Goal: Transaction & Acquisition: Purchase product/service

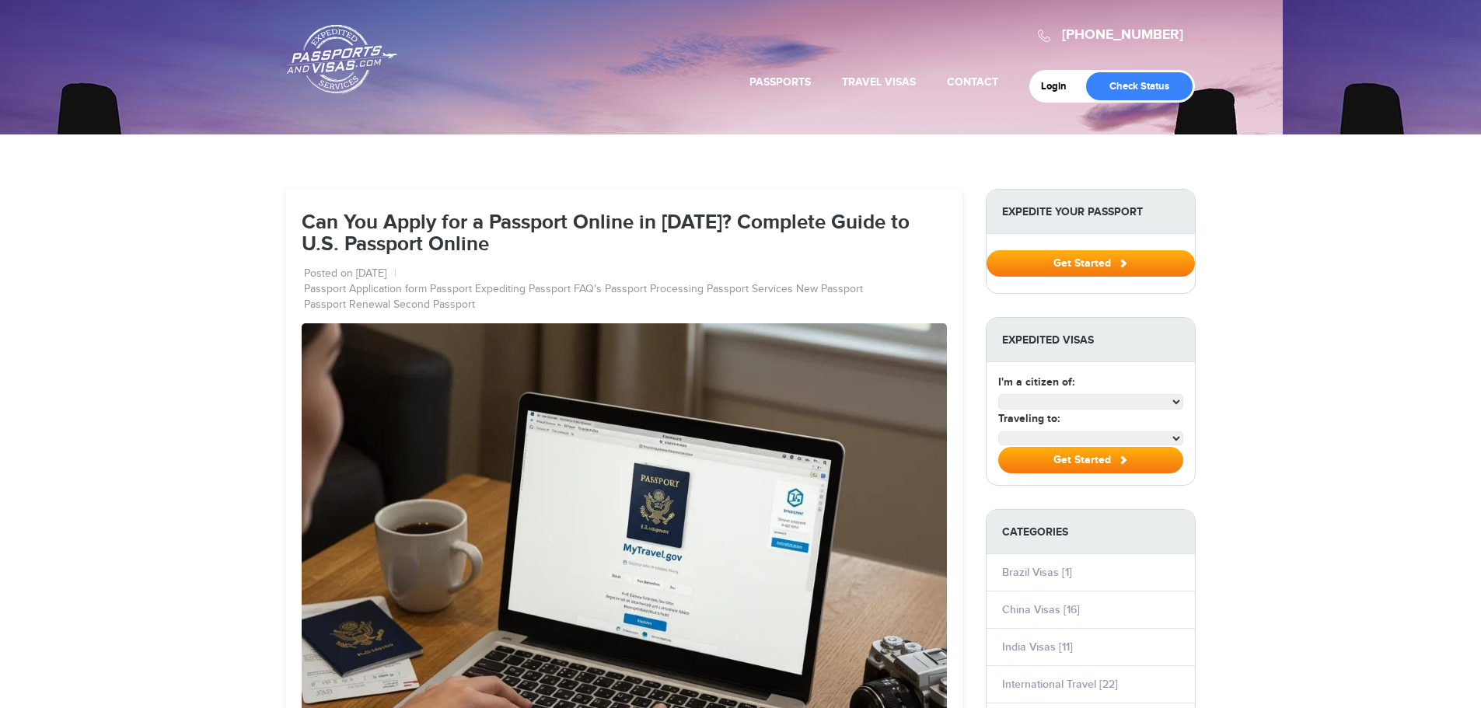
select select "**********"
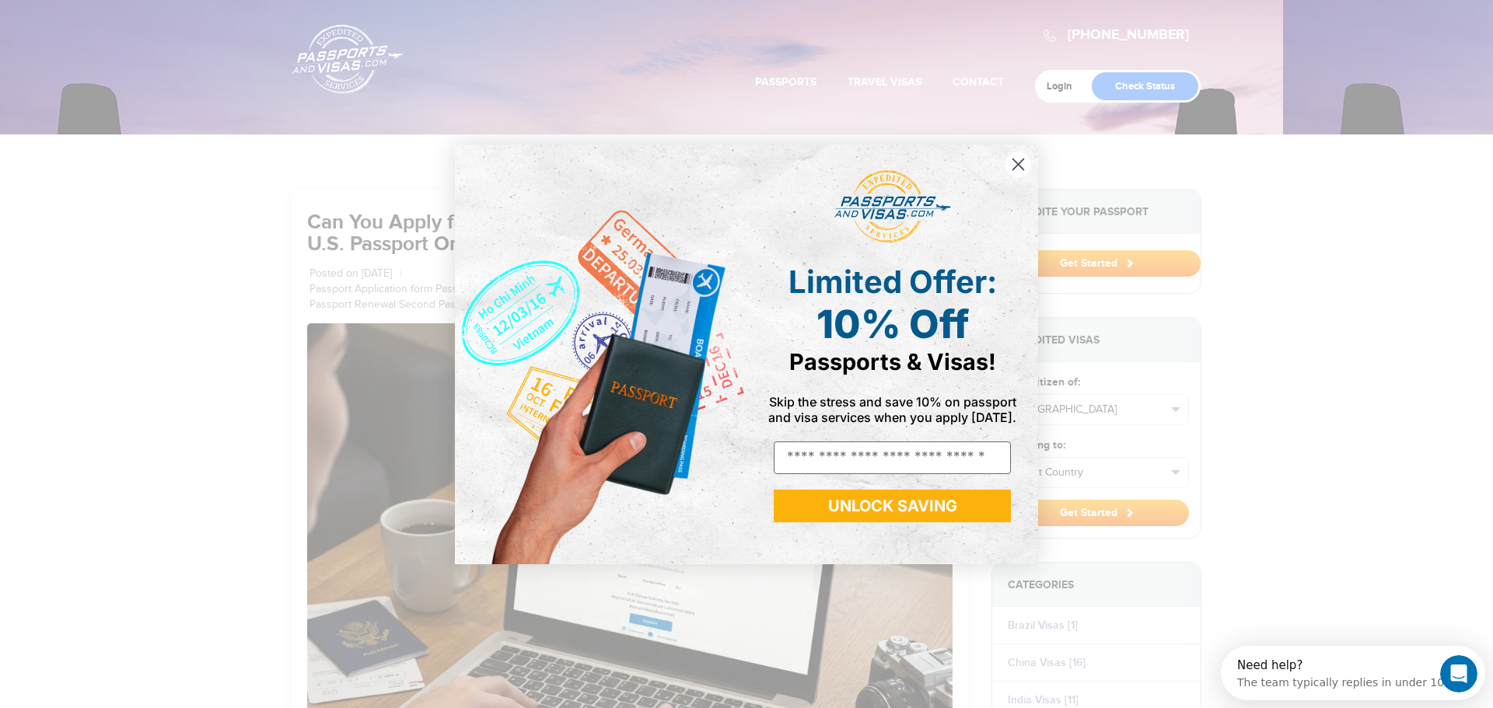
click at [1015, 166] on icon "Close dialog" at bounding box center [1018, 164] width 11 height 11
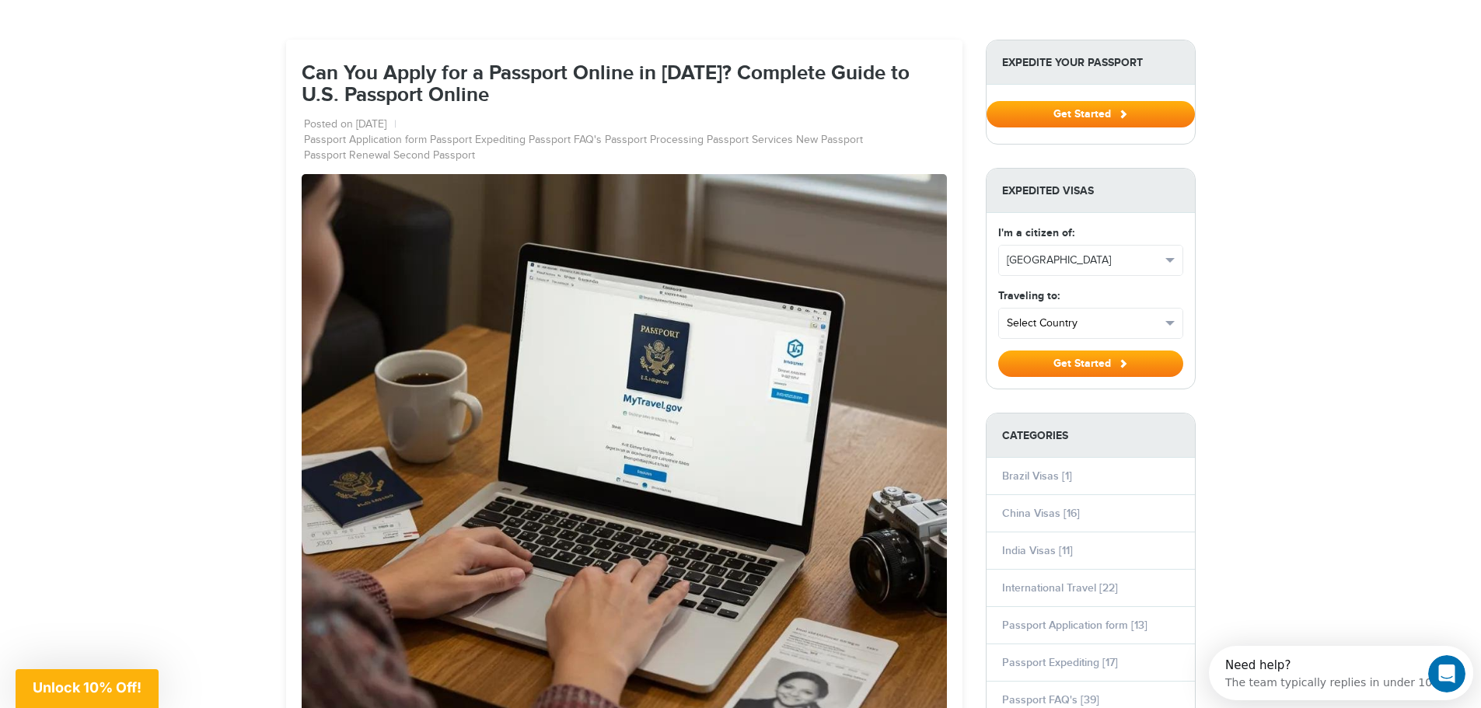
scroll to position [155, 0]
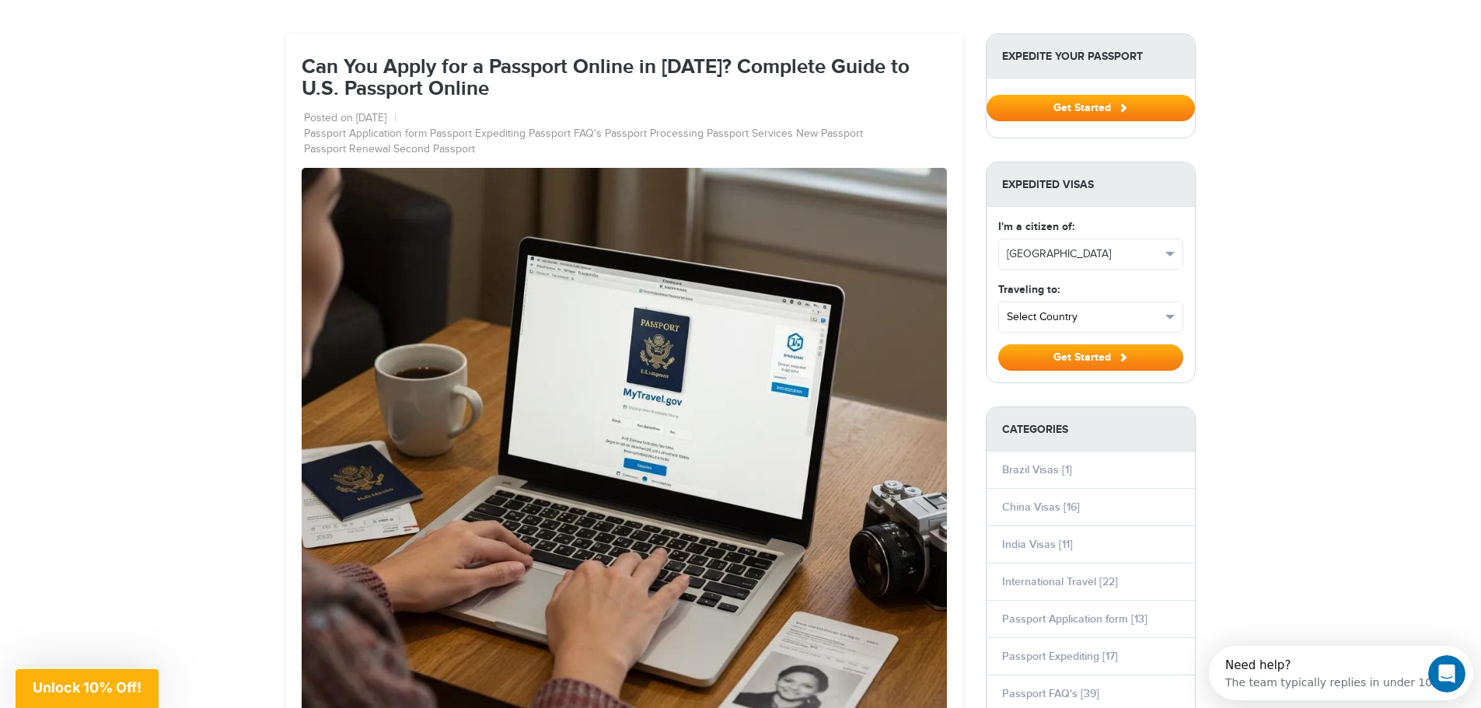
click at [1088, 311] on span "Select Country" at bounding box center [1084, 317] width 154 height 16
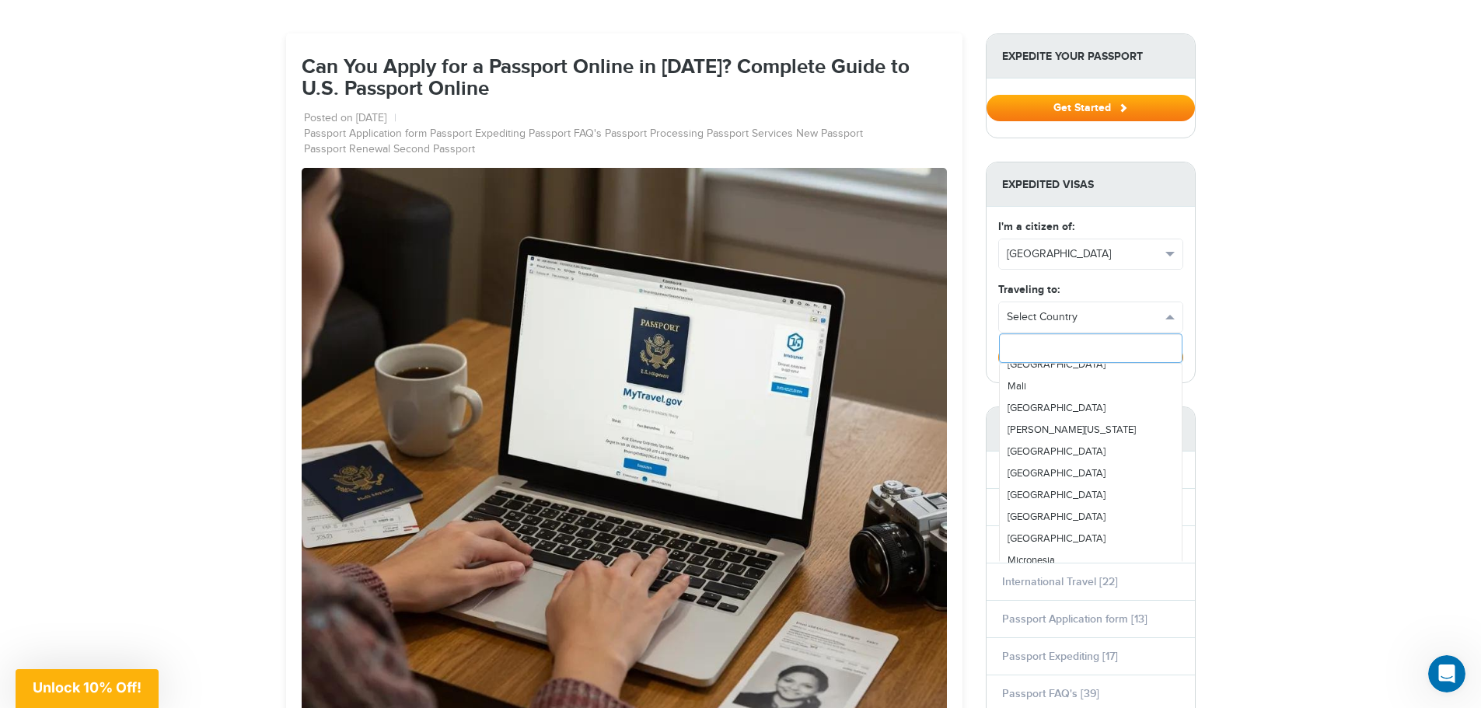
scroll to position [2954, 0]
click at [1026, 523] on span "Mexico" at bounding box center [1057, 525] width 98 height 12
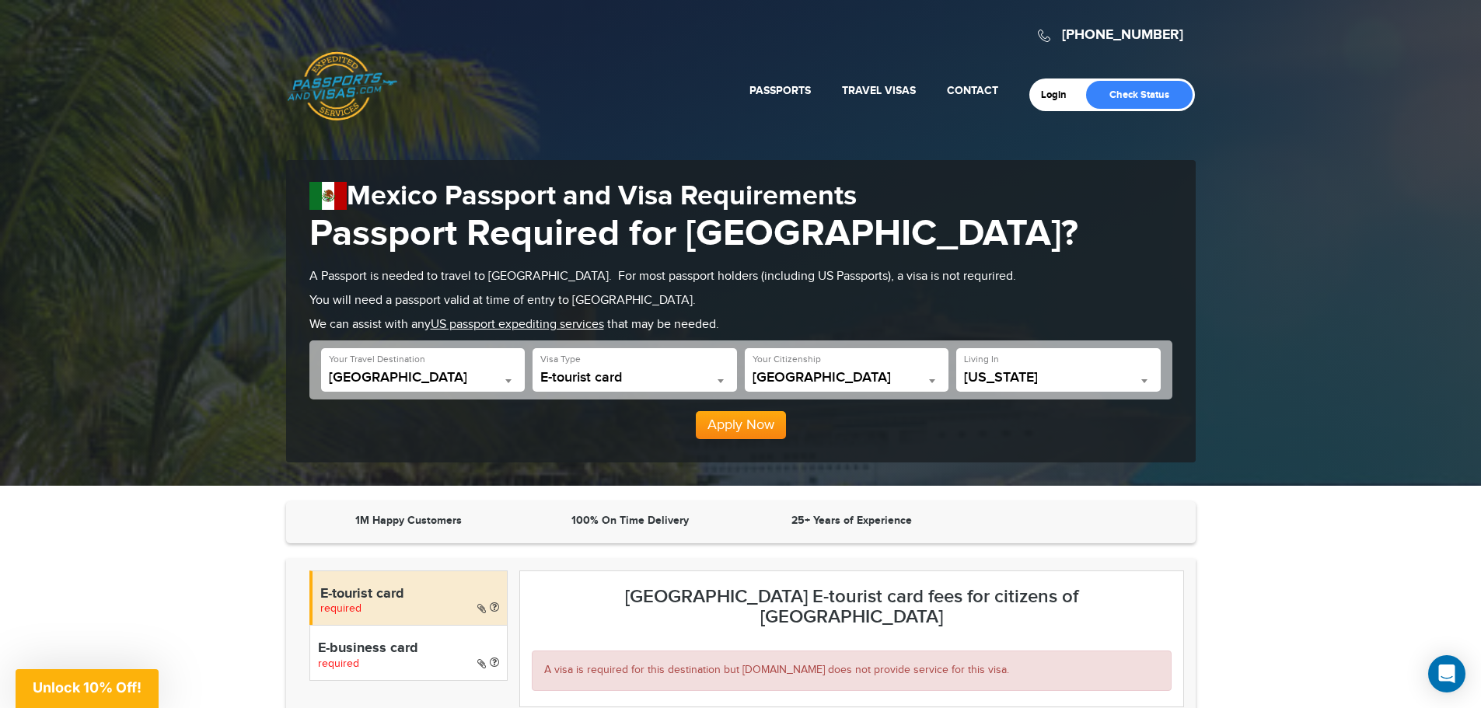
click at [704, 372] on span "E-tourist card" at bounding box center [634, 378] width 189 height 16
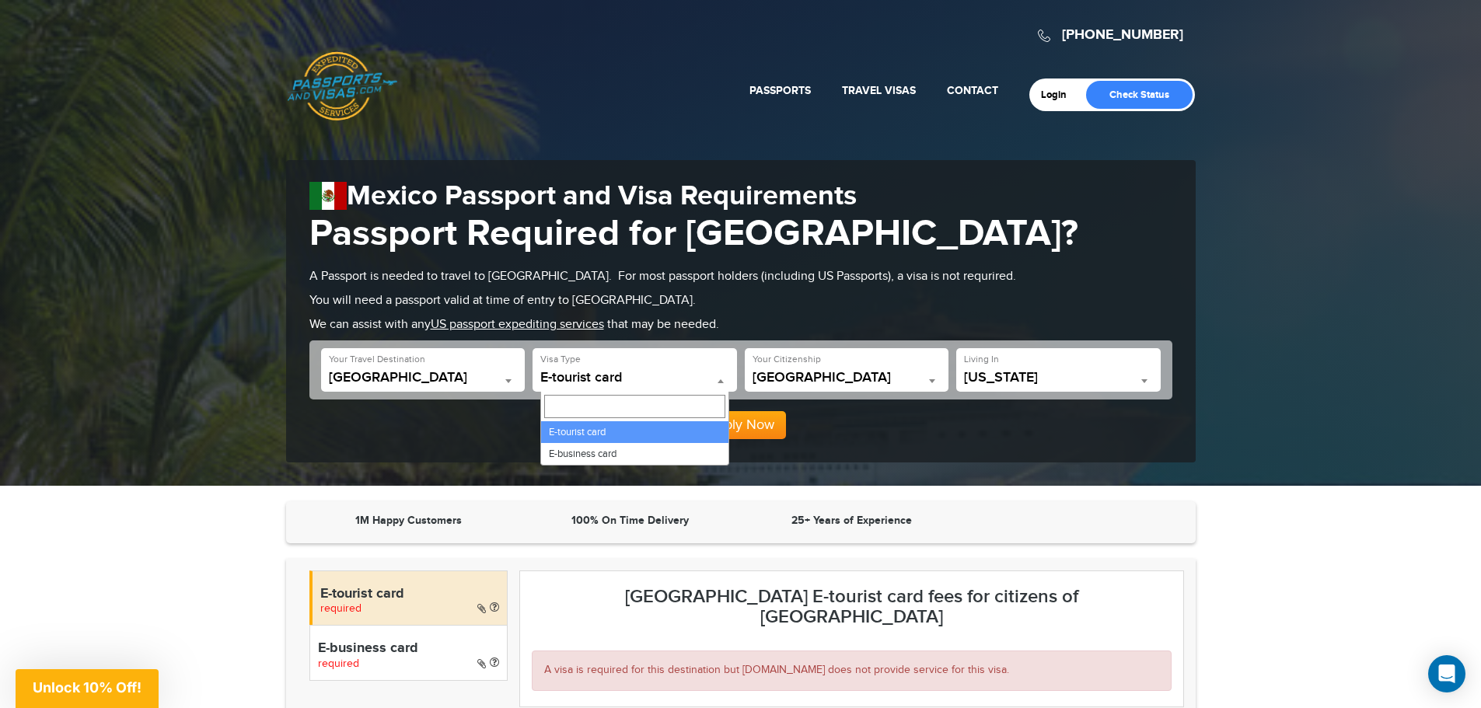
drag, startPoint x: 658, startPoint y: 427, endPoint x: 668, endPoint y: 420, distance: 12.3
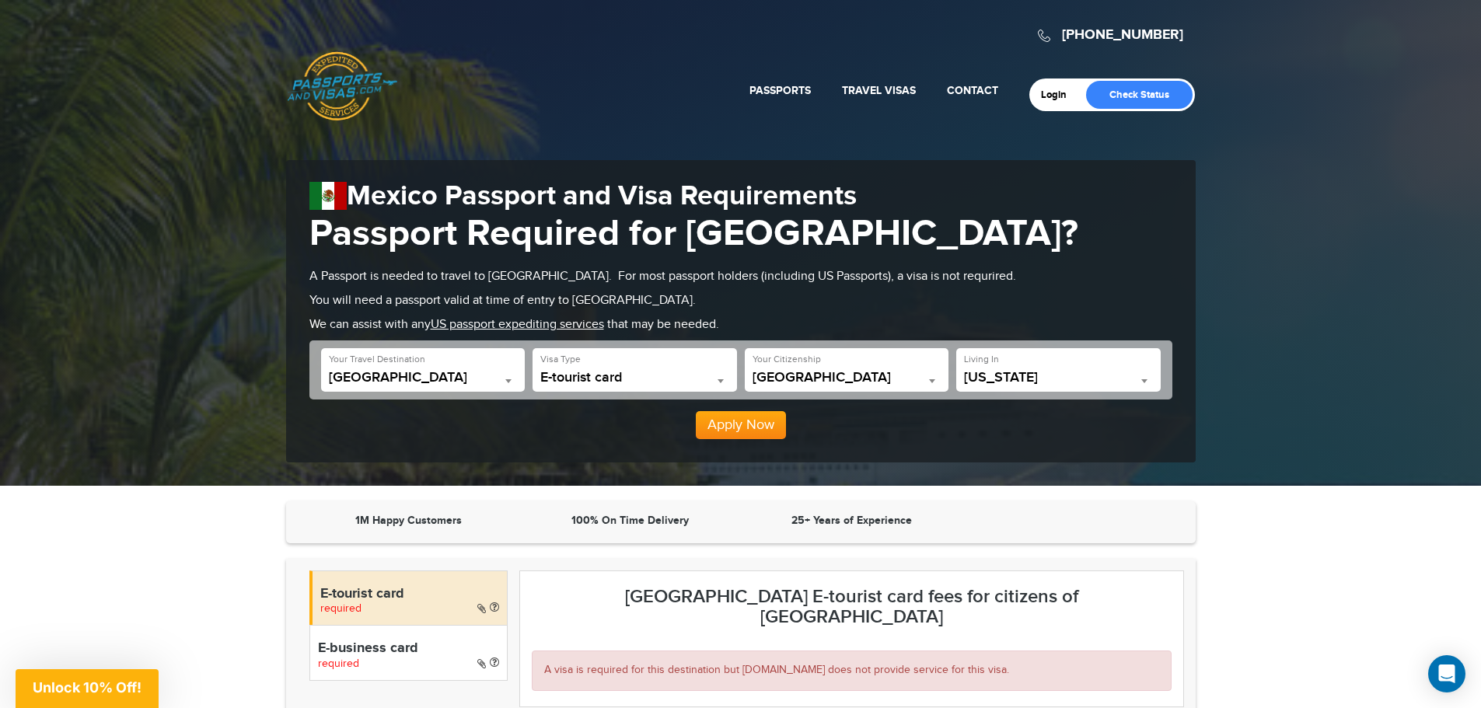
click at [1066, 371] on span "California" at bounding box center [1058, 378] width 189 height 16
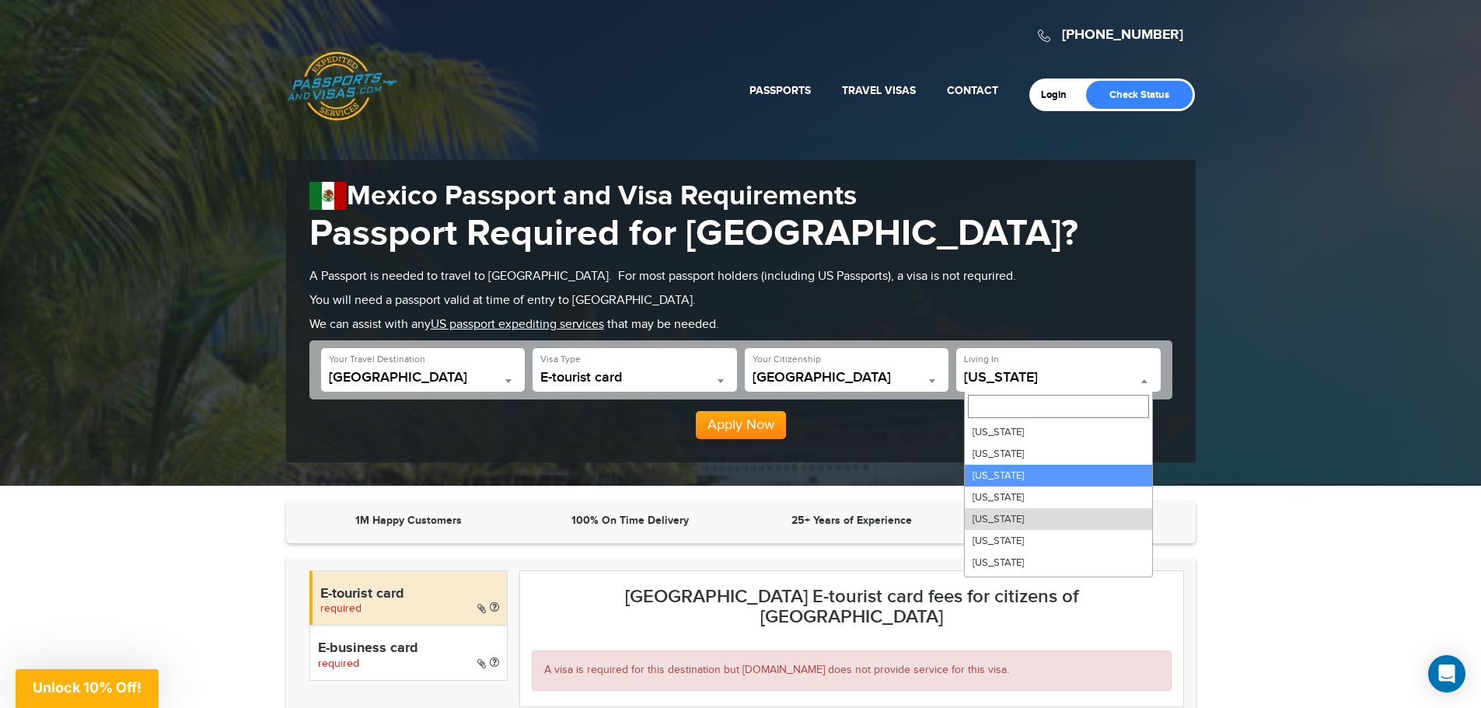
select select "**"
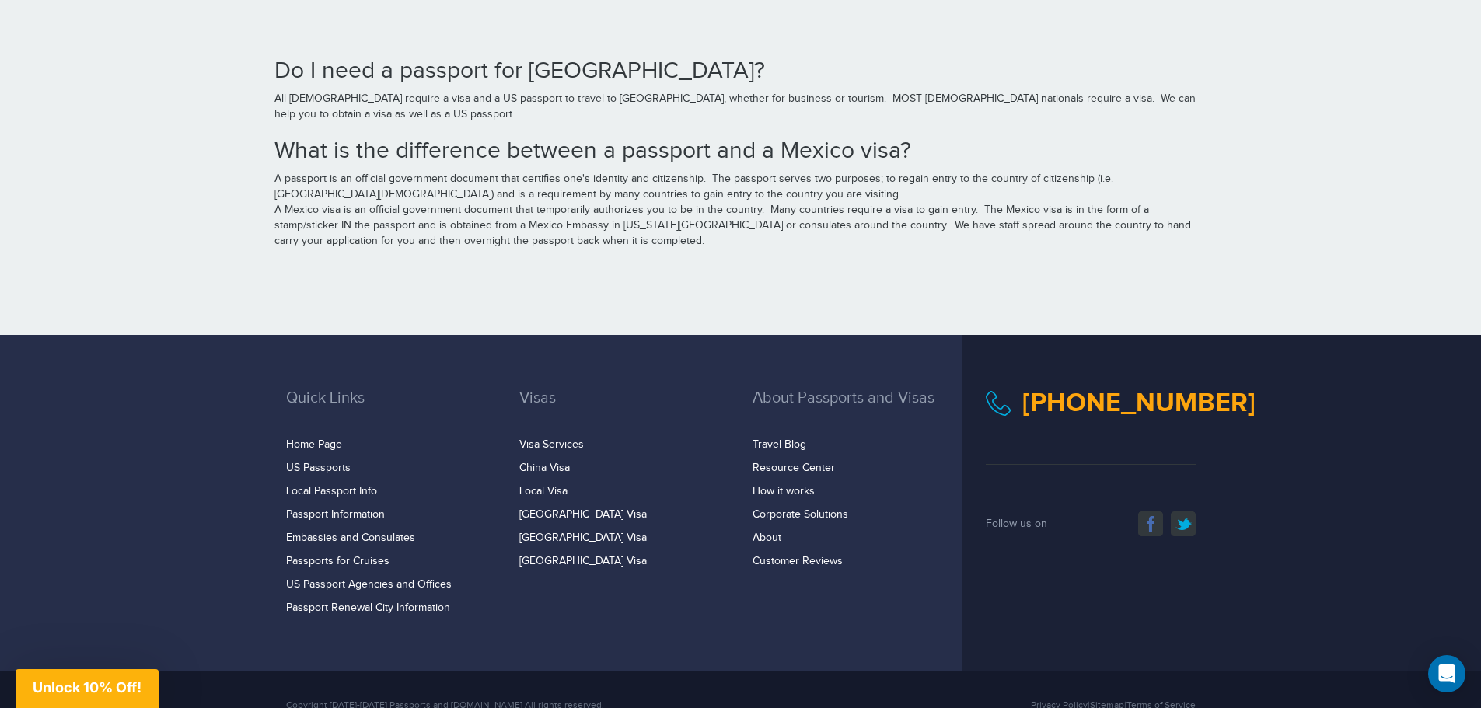
scroll to position [2583, 0]
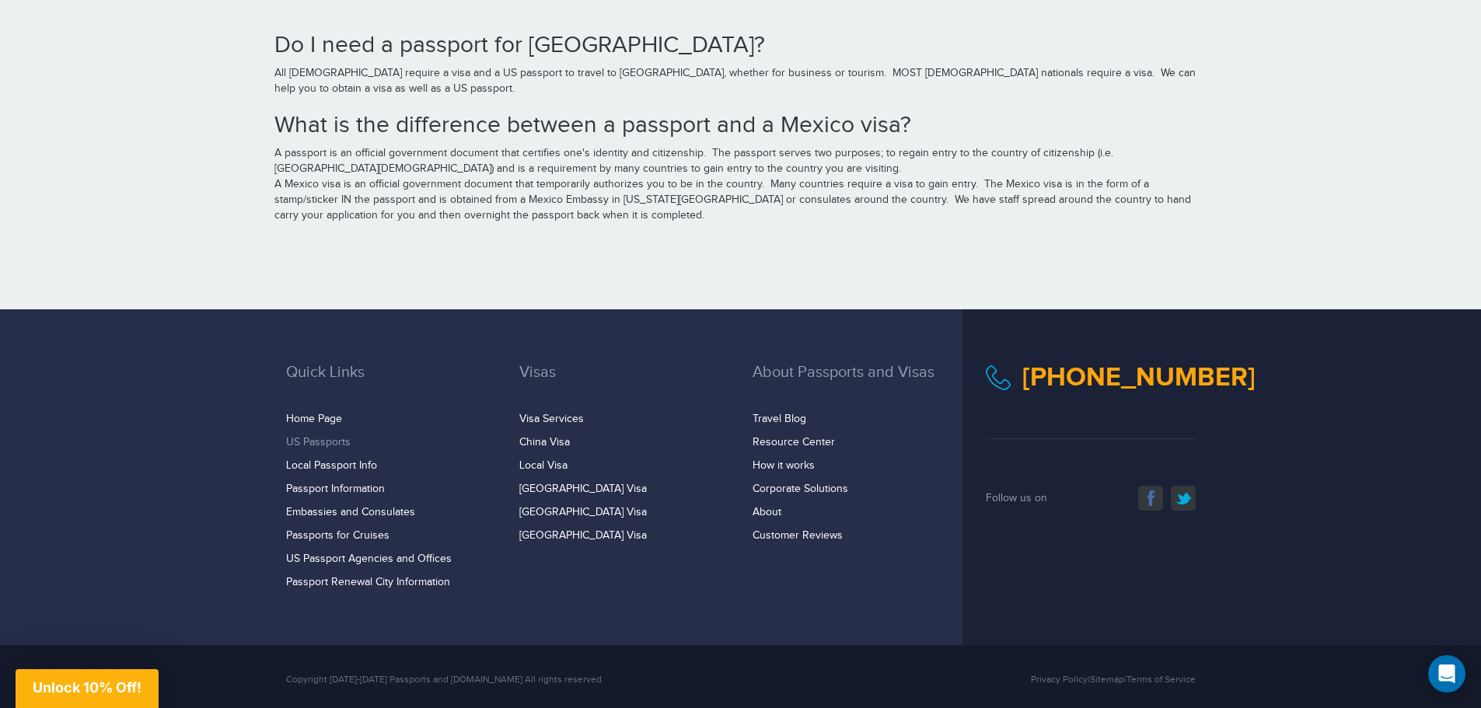
click at [331, 436] on link "US Passports" at bounding box center [318, 442] width 65 height 12
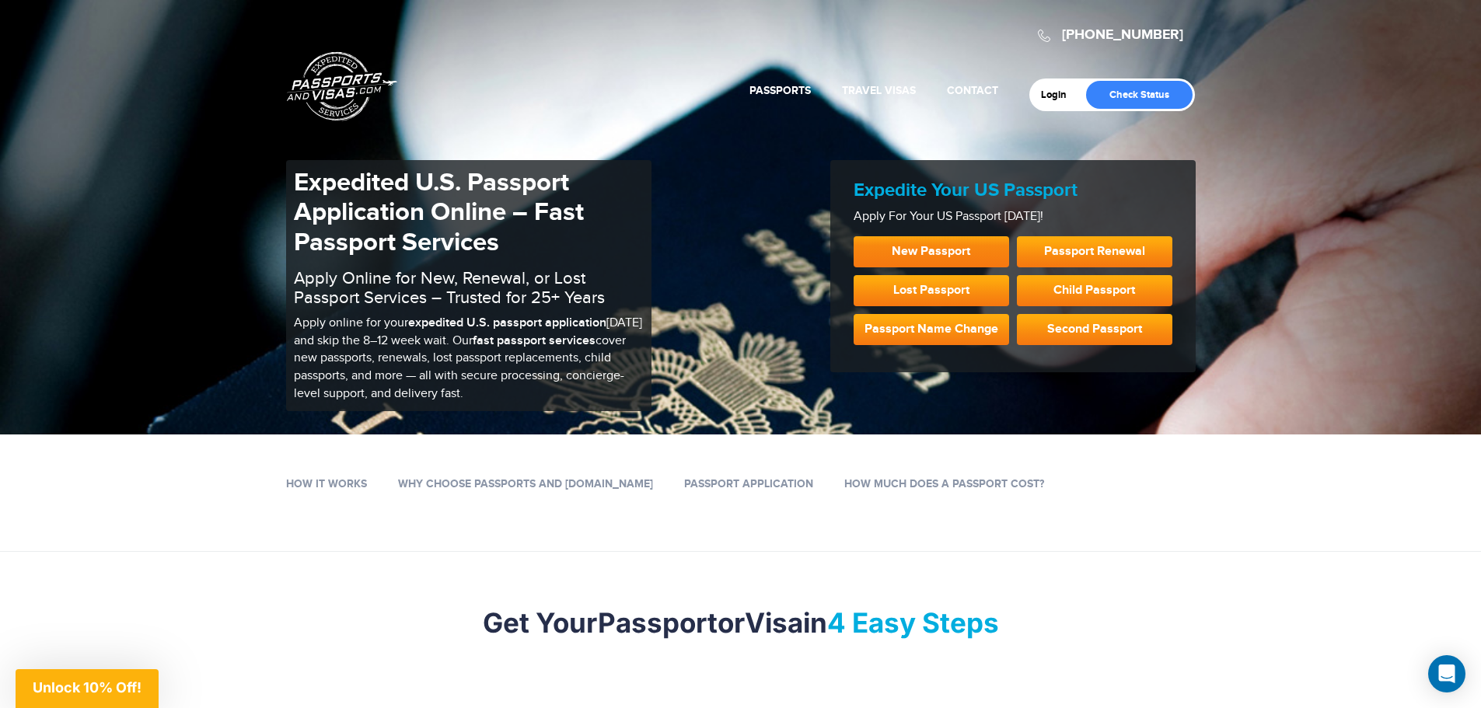
click at [913, 247] on link "New Passport" at bounding box center [931, 251] width 155 height 31
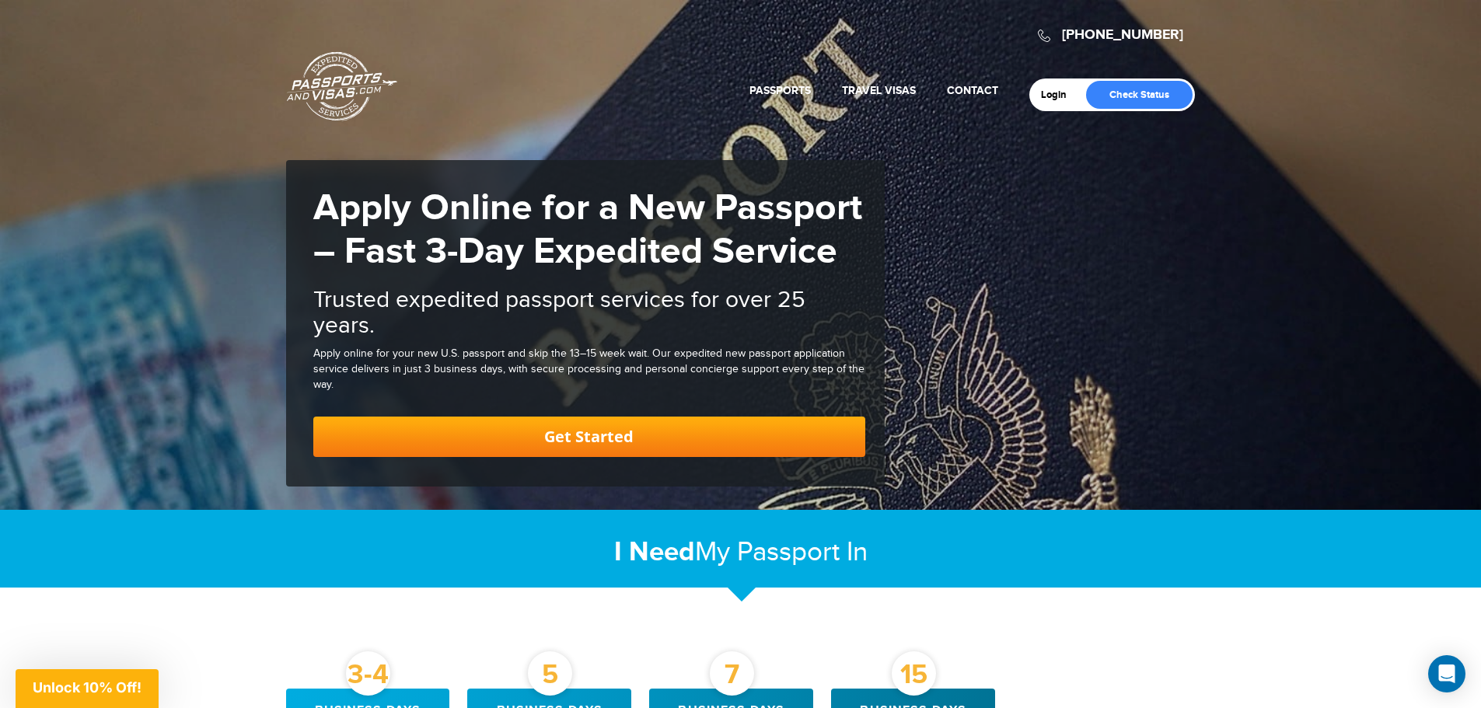
click at [615, 439] on link "Get Started" at bounding box center [589, 437] width 552 height 40
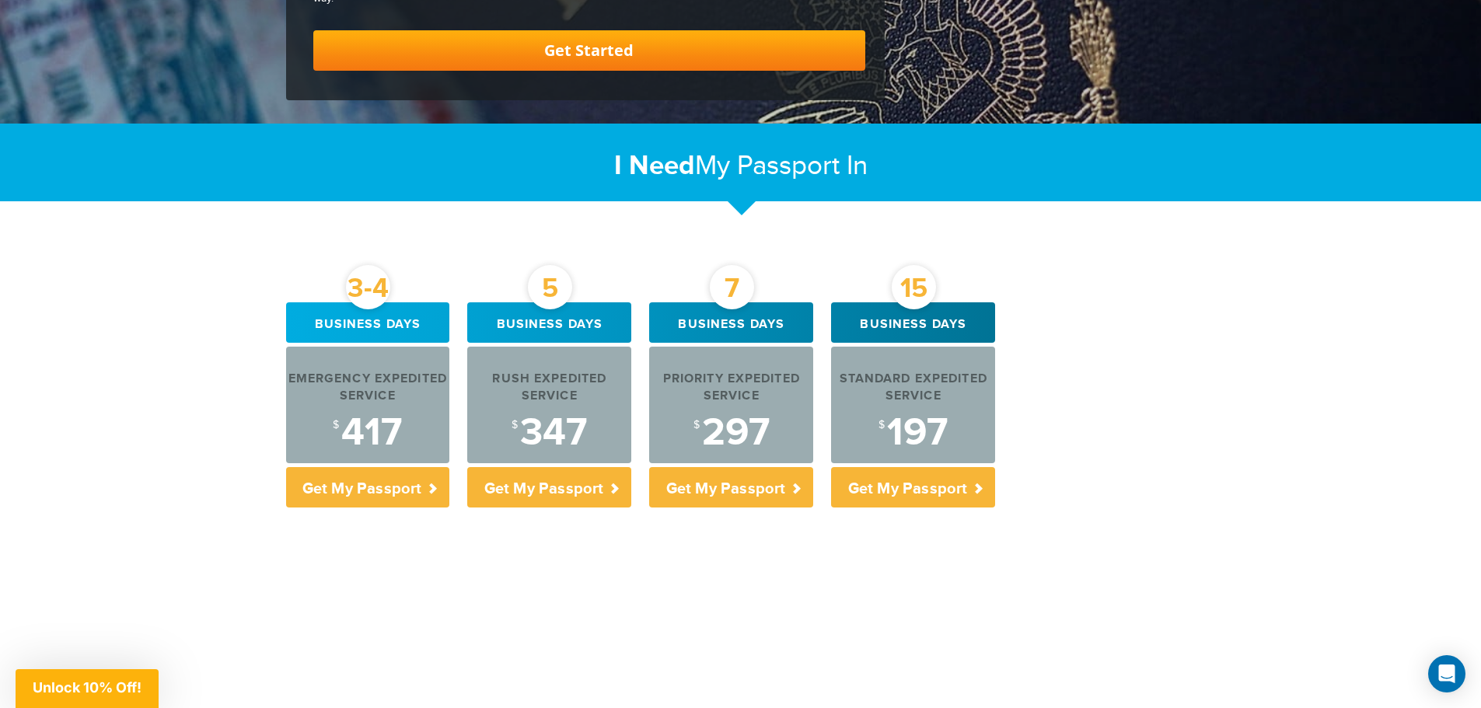
scroll to position [393, 0]
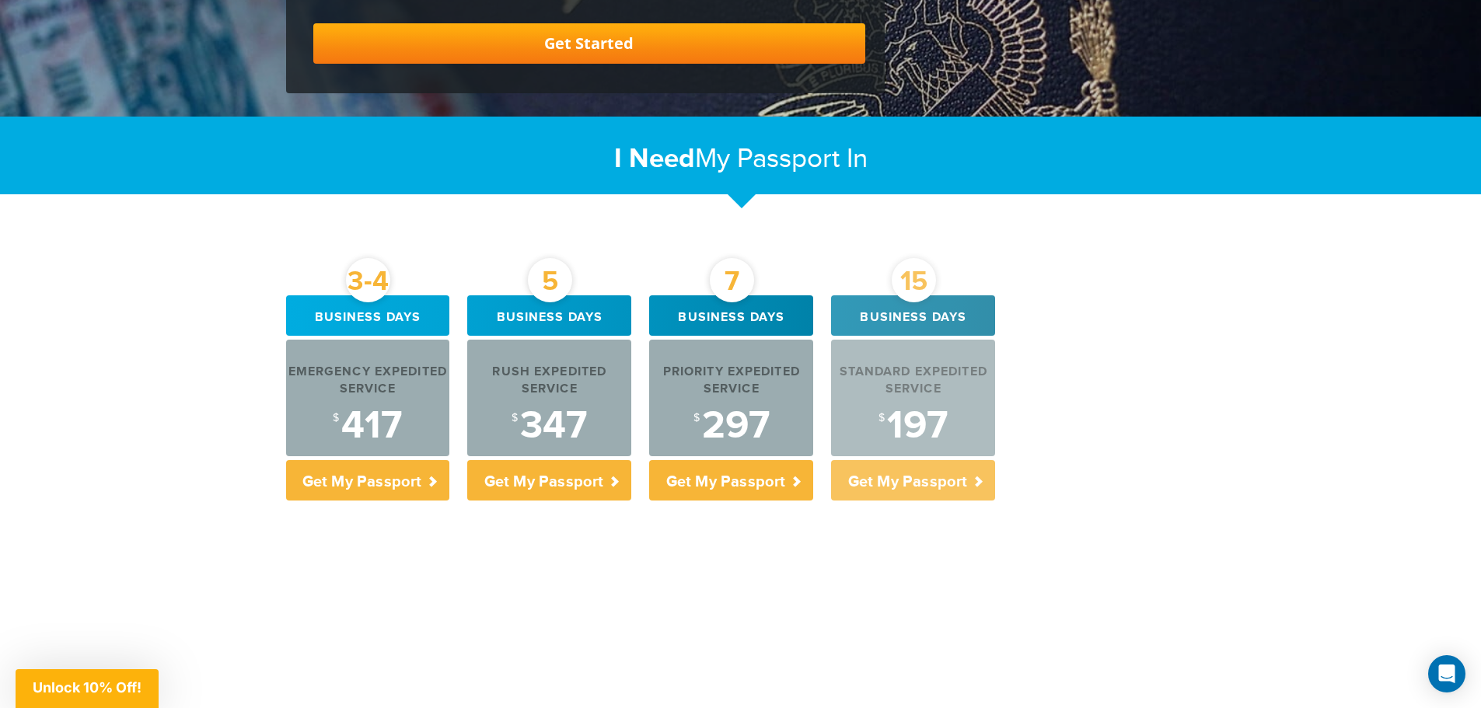
click at [875, 470] on p "Get My Passport" at bounding box center [913, 480] width 164 height 40
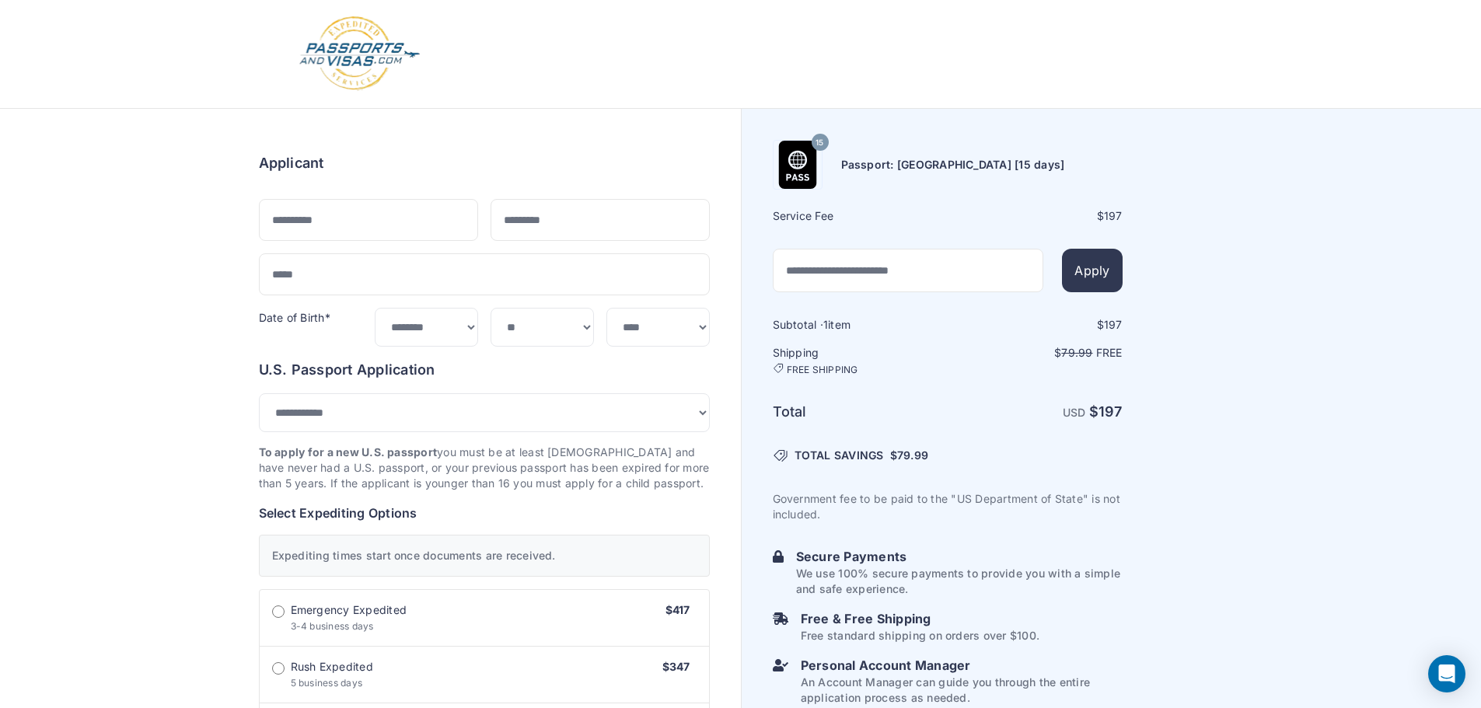
select select "***"
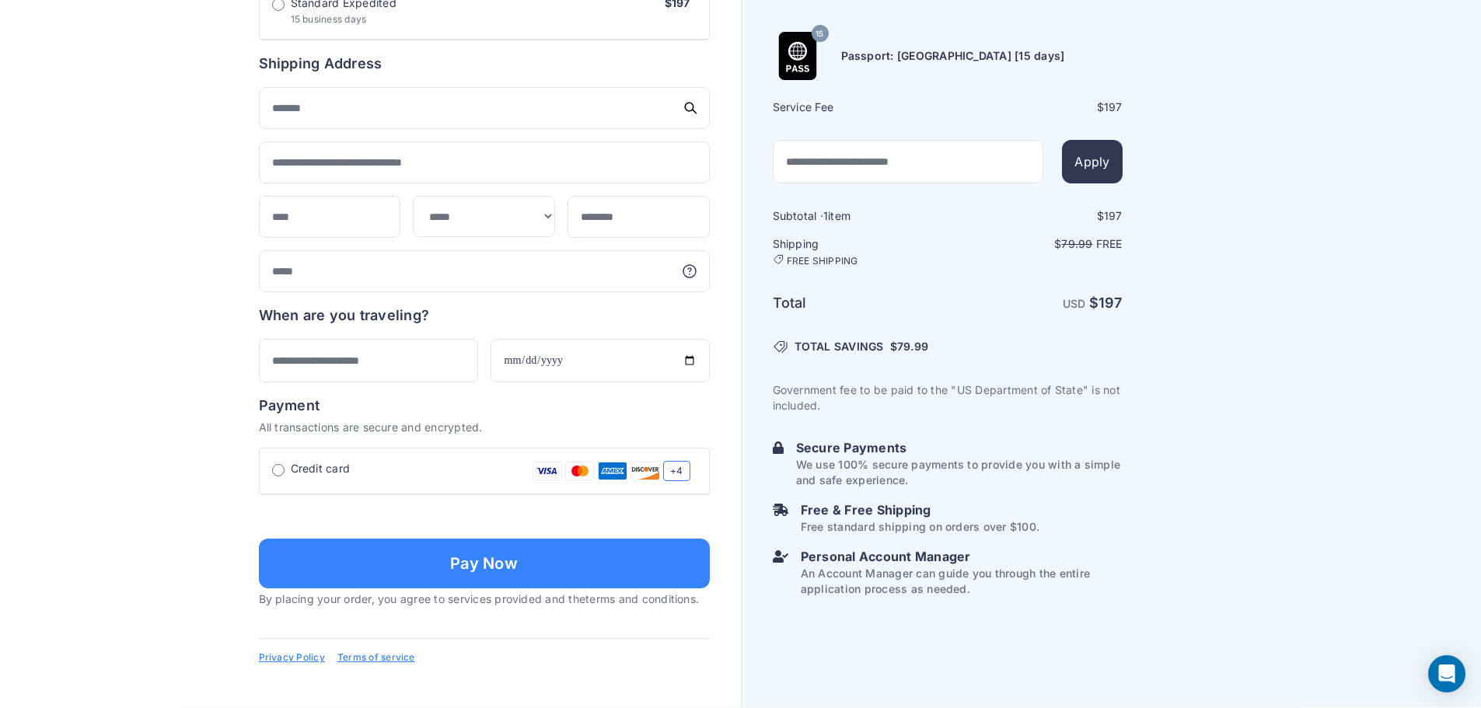
scroll to position [855, 0]
